Goal: Information Seeking & Learning: Learn about a topic

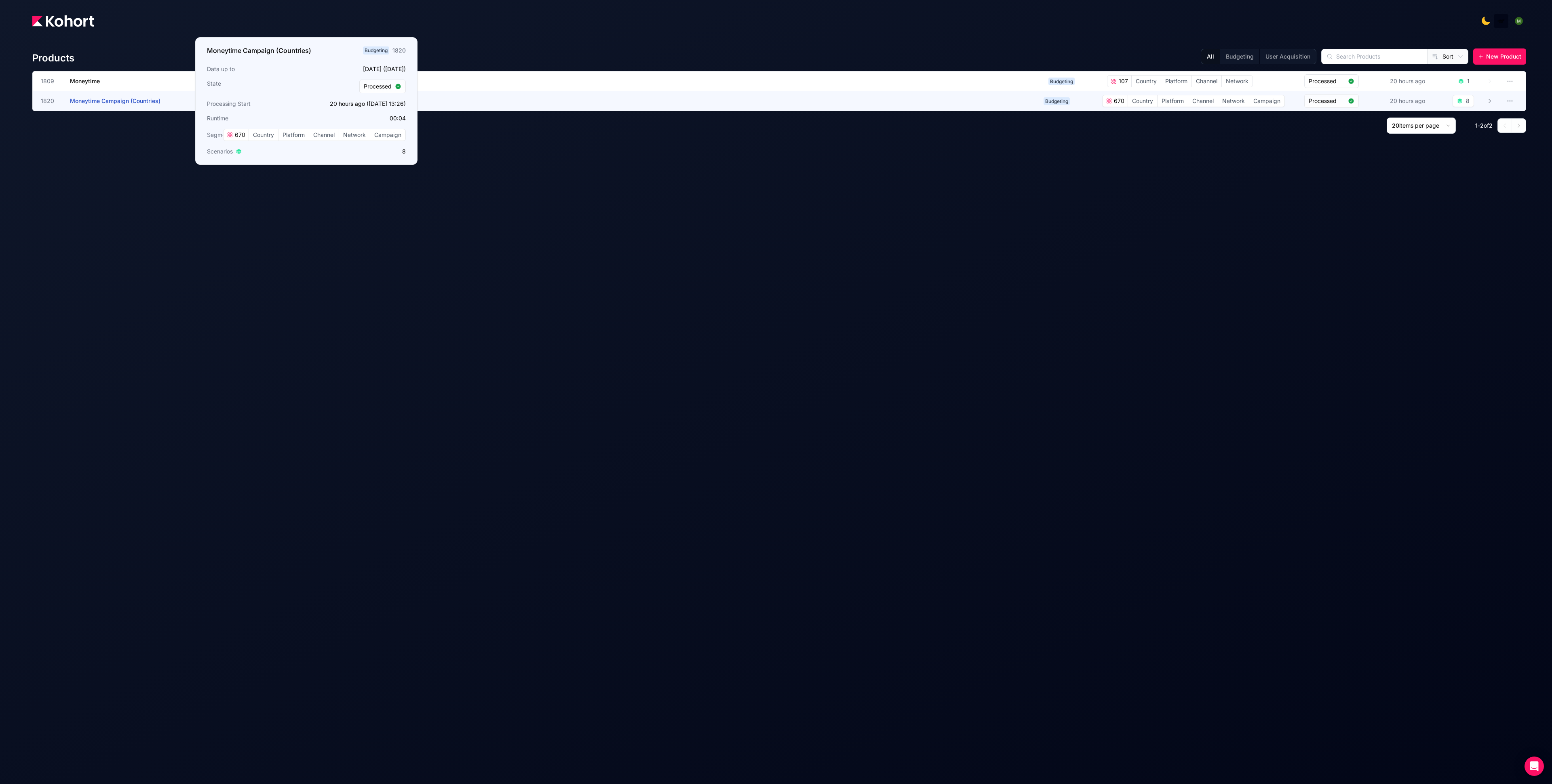
click at [111, 99] on span "Moneytime Campaign (Countries)" at bounding box center [115, 101] width 90 height 7
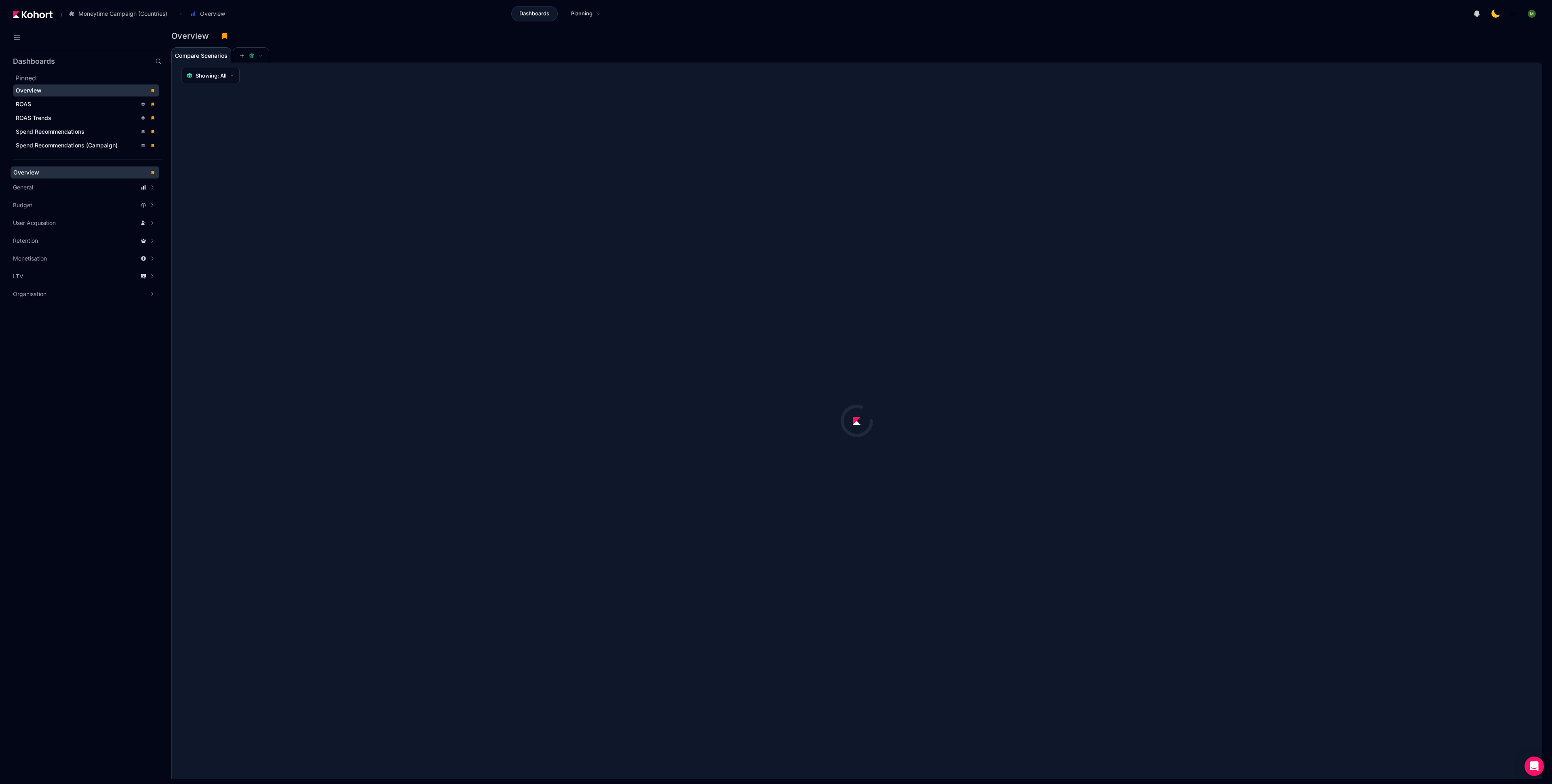
click at [111, 99] on span "ROAS" at bounding box center [86, 104] width 146 height 12
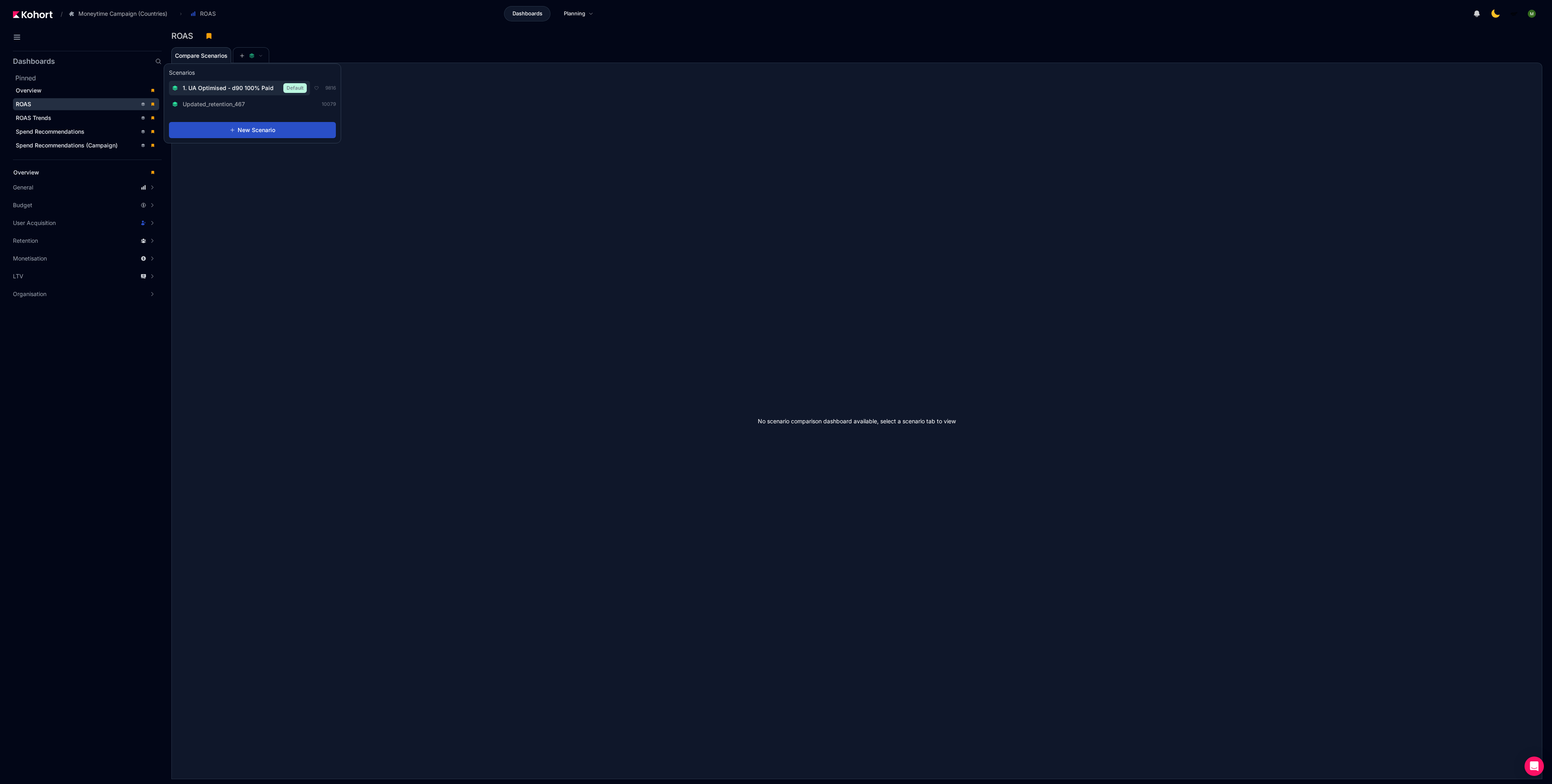
click at [248, 82] on button "1. UA Optimised - d90 100% Paid Default" at bounding box center [239, 88] width 141 height 14
click at [441, 57] on div "Compare Scenarios 1. UA Optimised - d90 100% Paid" at bounding box center [843, 55] width 1344 height 16
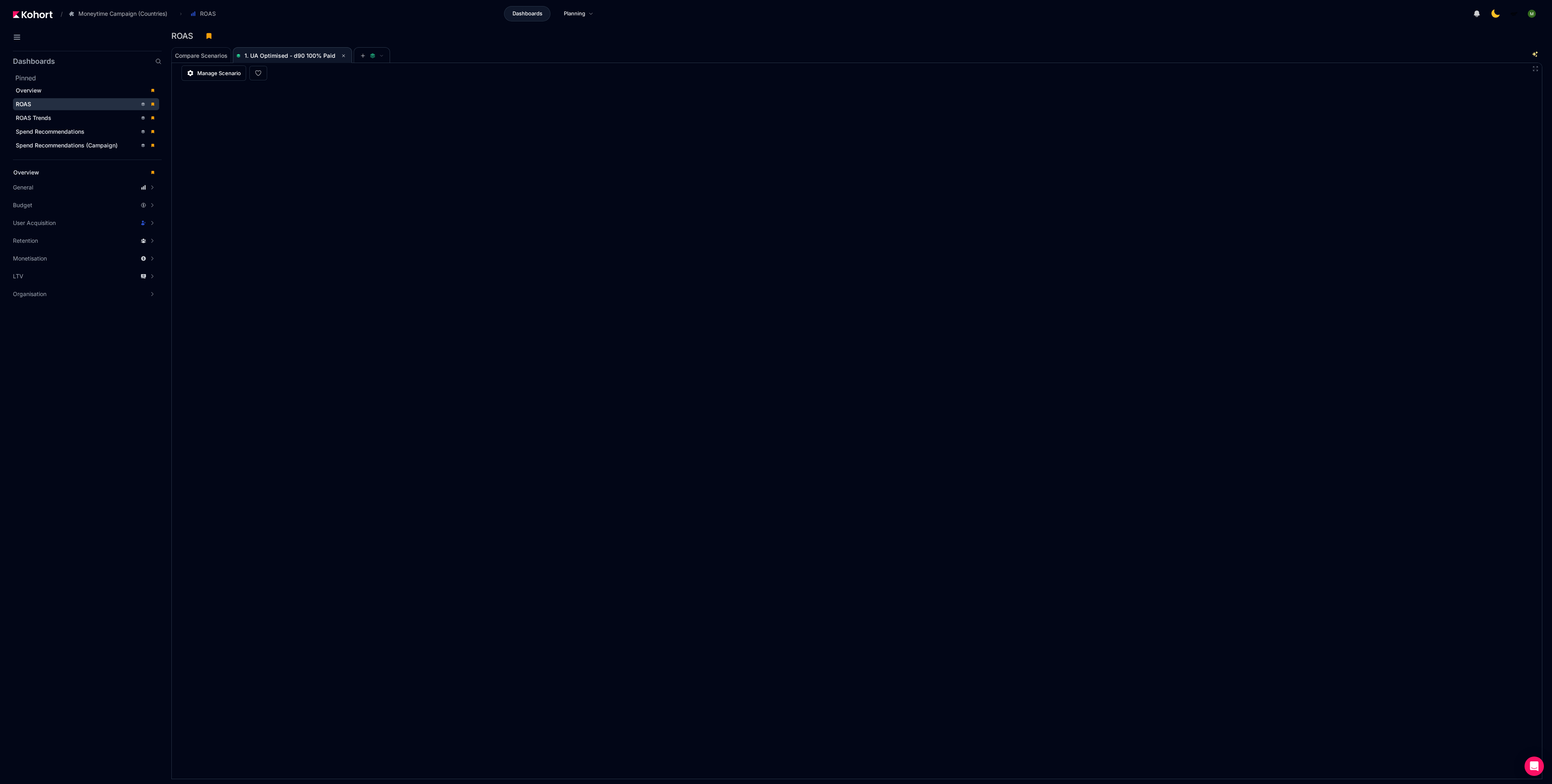
click at [1269, 30] on div "ROAS" at bounding box center [853, 36] width 1365 height 12
click at [1221, 36] on div "ROAS" at bounding box center [853, 36] width 1365 height 12
